Goal: Transaction & Acquisition: Purchase product/service

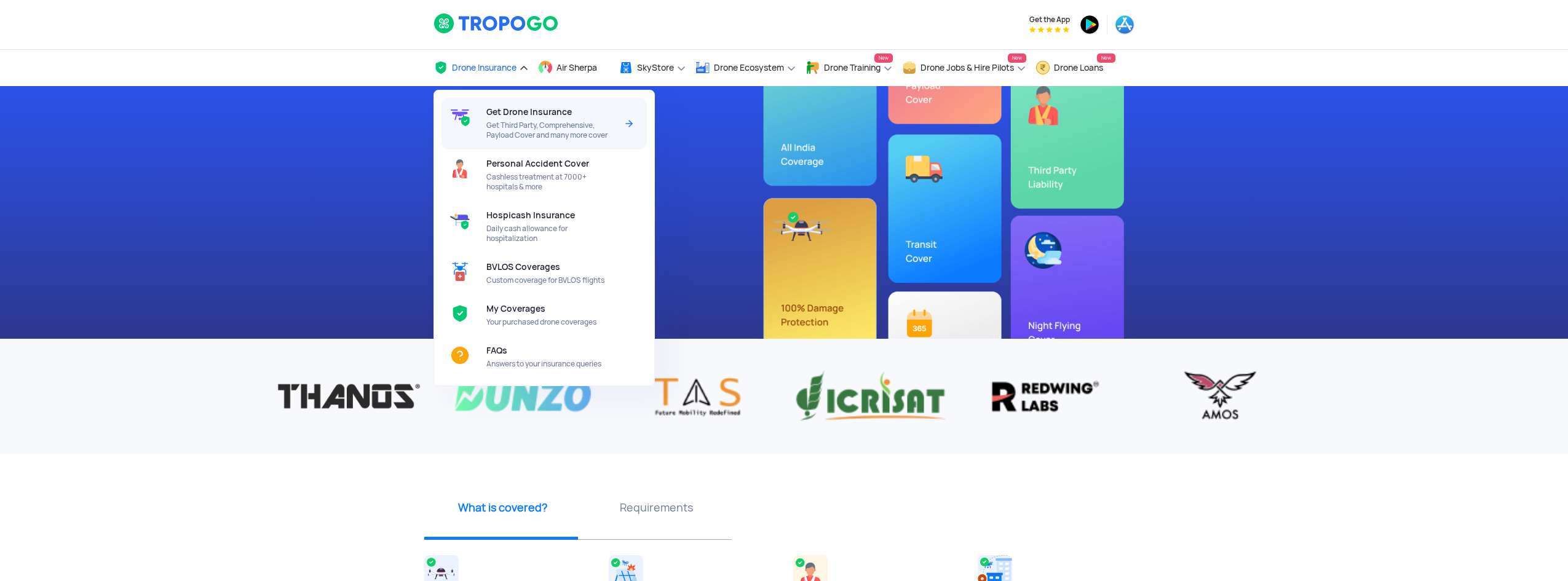
click at [561, 115] on span "Get Drone Insurance" at bounding box center [529, 111] width 85 height 10
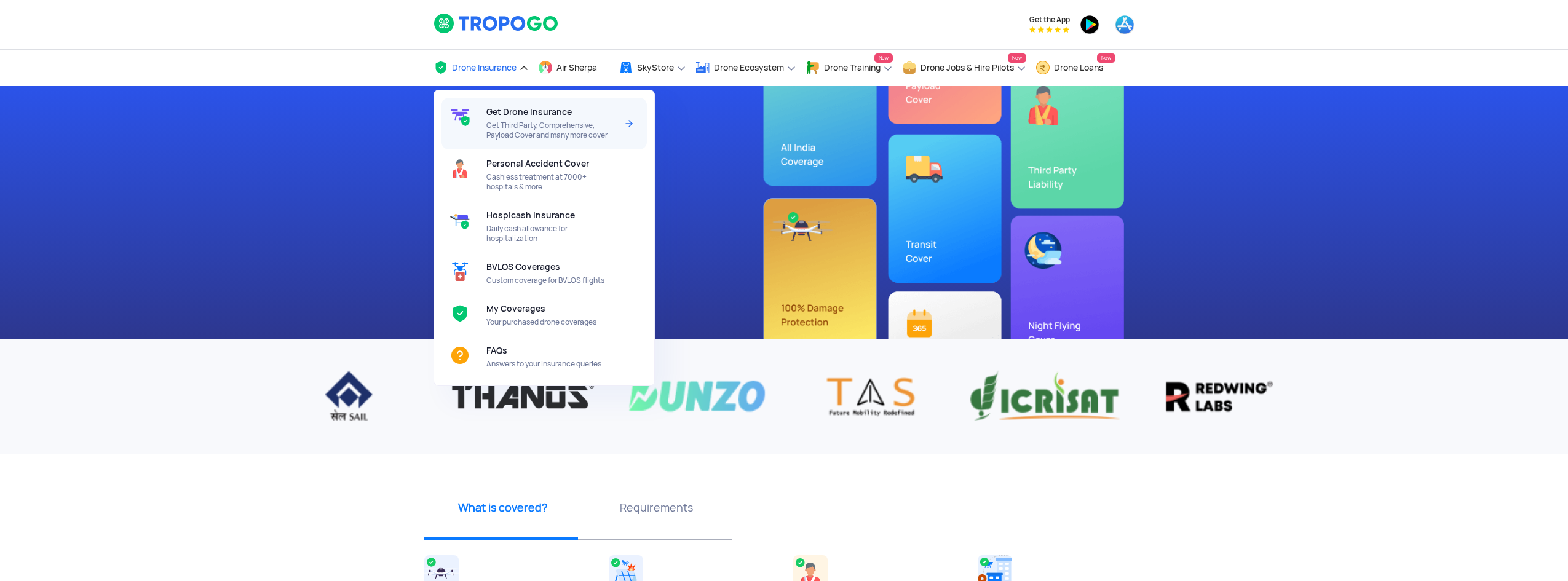
click at [525, 115] on span "Get Drone Insurance" at bounding box center [529, 111] width 85 height 10
